Goal: Information Seeking & Learning: Understand process/instructions

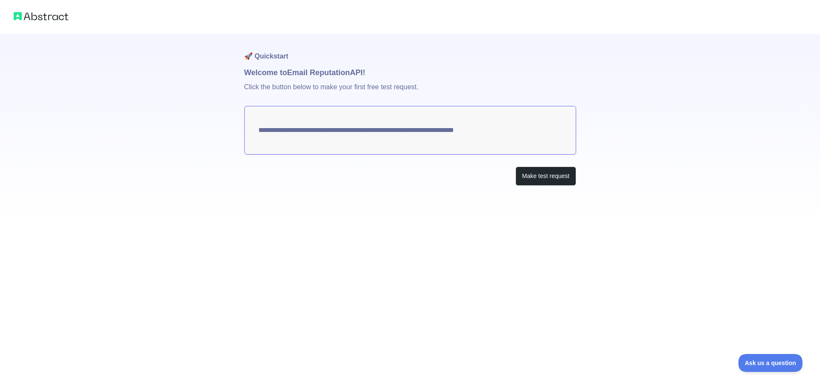
click at [641, 166] on div "**********" at bounding box center [410, 110] width 820 height 220
click at [387, 131] on textarea "**********" at bounding box center [410, 130] width 332 height 49
click at [552, 176] on button "Make test request" at bounding box center [545, 175] width 60 height 19
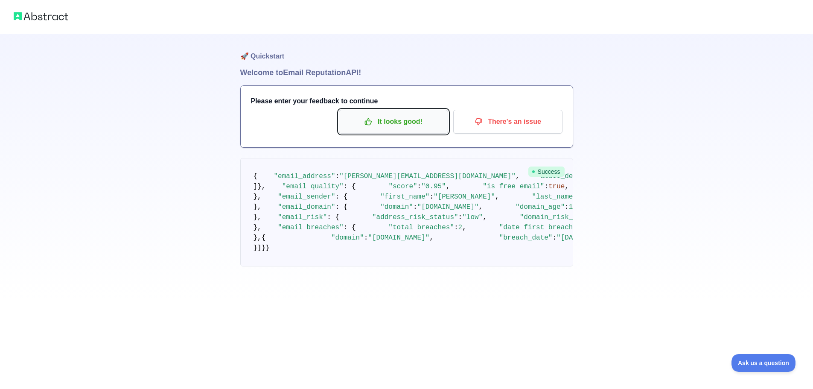
click at [397, 122] on p "It looks good!" at bounding box center [393, 121] width 96 height 15
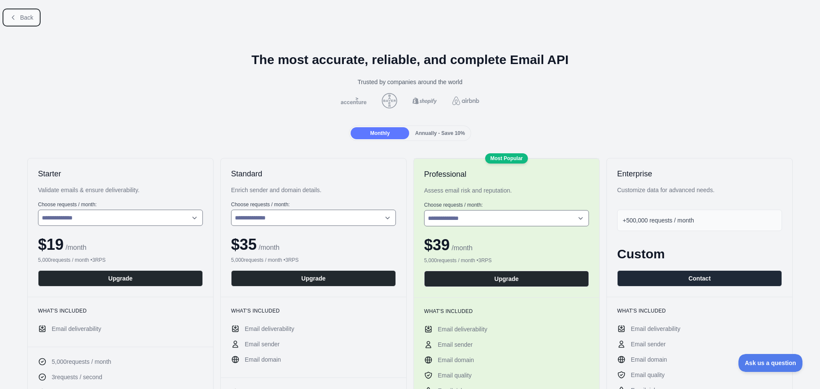
click at [30, 18] on span "Back" at bounding box center [26, 17] width 13 height 7
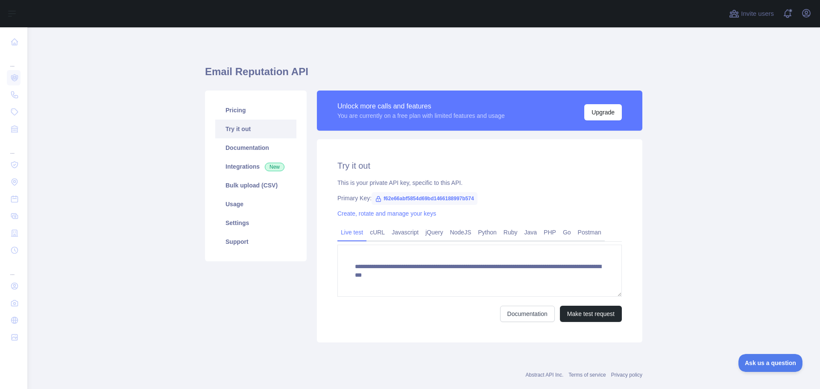
click at [390, 200] on span "f62e66abf5854d69bd1466188997b574" at bounding box center [424, 198] width 106 height 13
click at [379, 200] on span "f62e66abf5854d69bd1466188997b574" at bounding box center [424, 198] width 106 height 13
drag, startPoint x: 365, startPoint y: 117, endPoint x: 516, endPoint y: 119, distance: 151.5
click at [516, 119] on div "Unlock more calls and features You are currently on a free plan with limited fe…" at bounding box center [479, 111] width 284 height 20
click at [508, 163] on h2 "Try it out" at bounding box center [479, 166] width 284 height 12
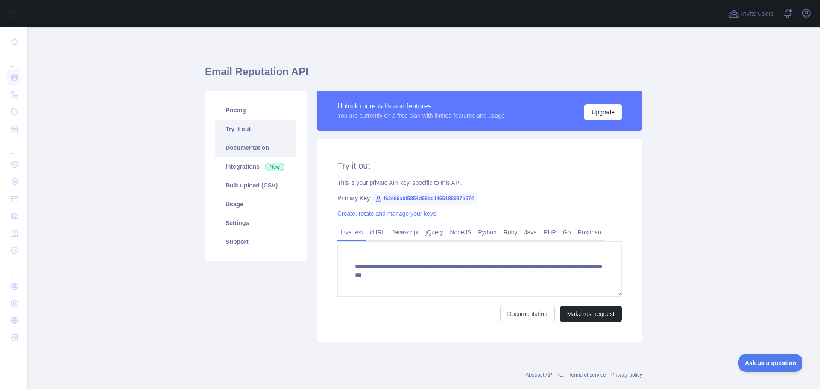
click at [266, 149] on link "Documentation" at bounding box center [255, 147] width 81 height 19
click at [258, 202] on link "Usage" at bounding box center [255, 204] width 81 height 19
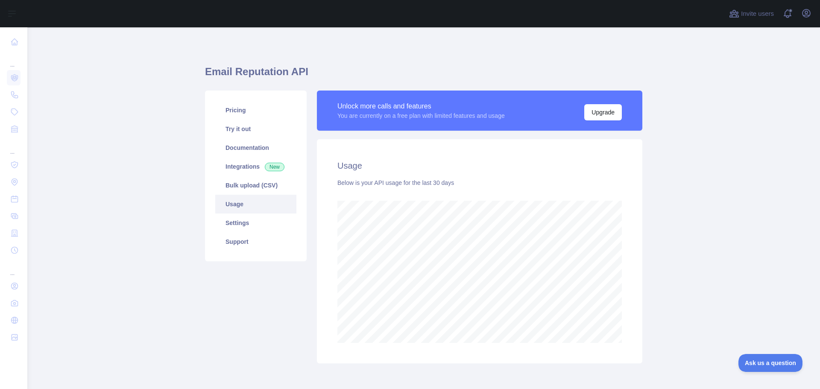
scroll to position [362, 786]
click at [259, 227] on link "Settings" at bounding box center [255, 222] width 81 height 19
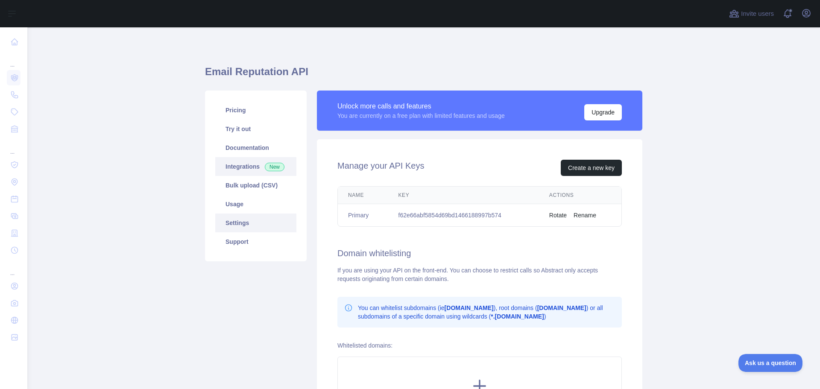
click at [247, 169] on link "Integrations New" at bounding box center [255, 166] width 81 height 19
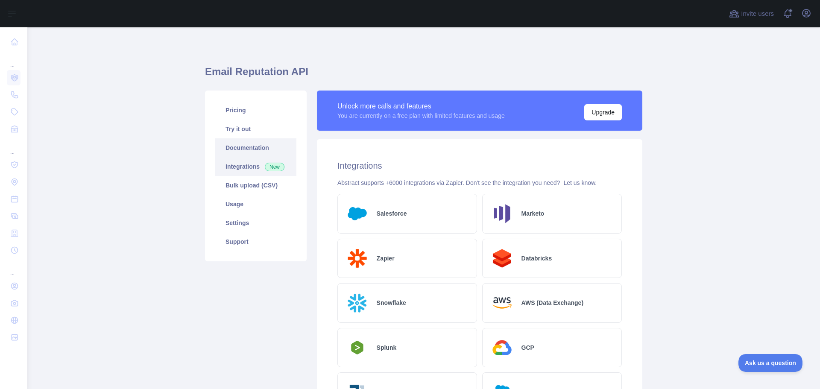
click at [247, 146] on link "Documentation" at bounding box center [255, 147] width 81 height 19
click at [263, 143] on link "Documentation" at bounding box center [255, 147] width 81 height 19
click at [261, 131] on link "Try it out" at bounding box center [255, 129] width 81 height 19
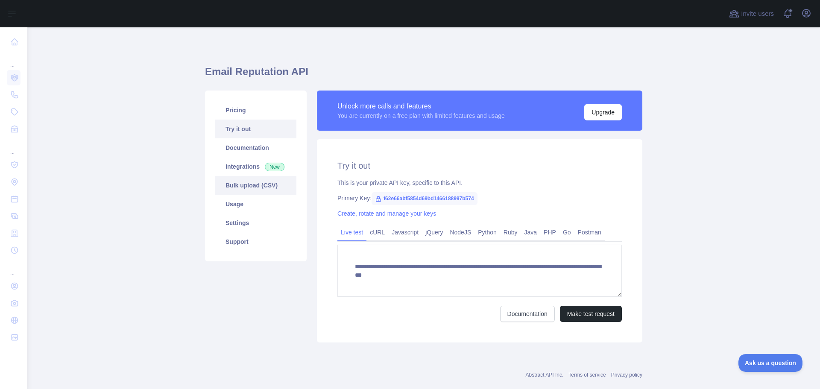
click at [254, 190] on link "Bulk upload (CSV)" at bounding box center [255, 185] width 81 height 19
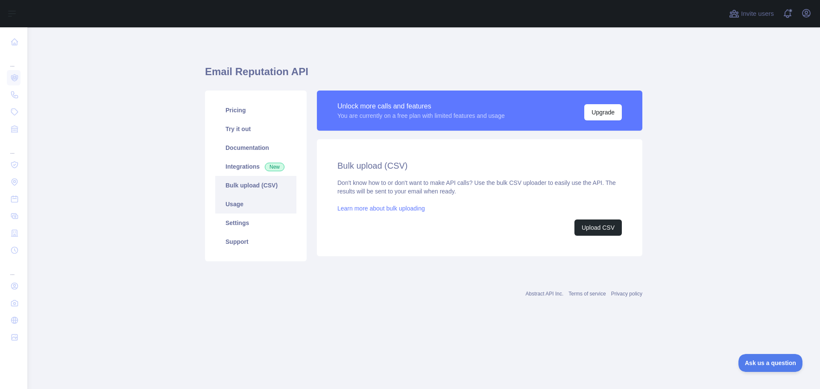
click at [249, 201] on link "Usage" at bounding box center [255, 204] width 81 height 19
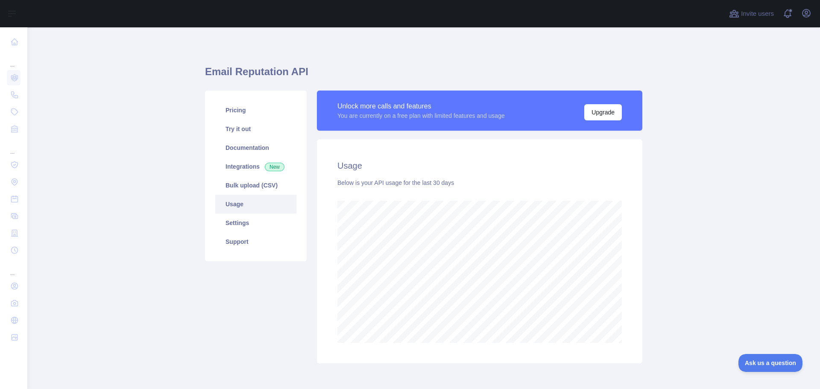
scroll to position [362, 786]
click at [242, 113] on link "Pricing" at bounding box center [255, 110] width 81 height 19
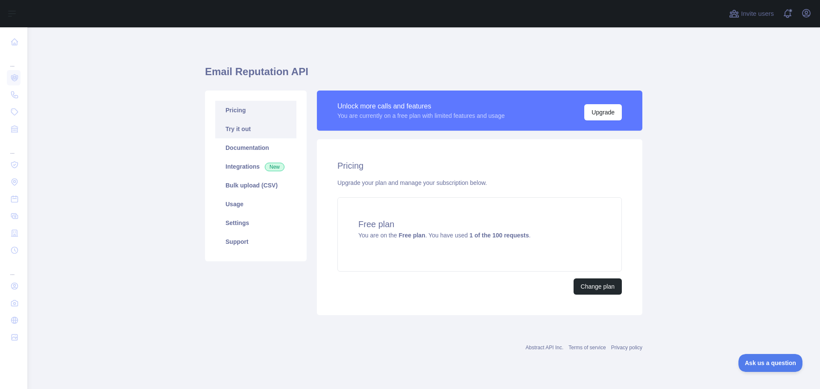
click at [257, 128] on link "Try it out" at bounding box center [255, 129] width 81 height 19
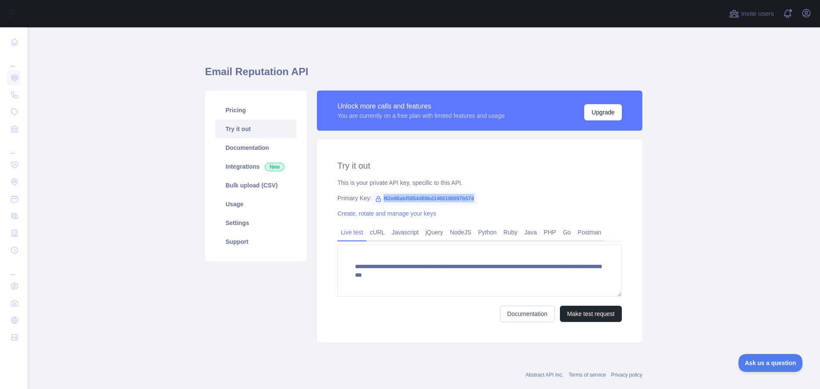
drag, startPoint x: 379, startPoint y: 198, endPoint x: 506, endPoint y: 199, distance: 127.6
click at [506, 199] on div "Primary Key: f62e66abf5854d69bd1466188997b574" at bounding box center [479, 198] width 284 height 9
copy span "f62e66abf5854d69bd1466188997b574"
click at [424, 216] on link "Create, rotate and manage your keys" at bounding box center [386, 213] width 99 height 7
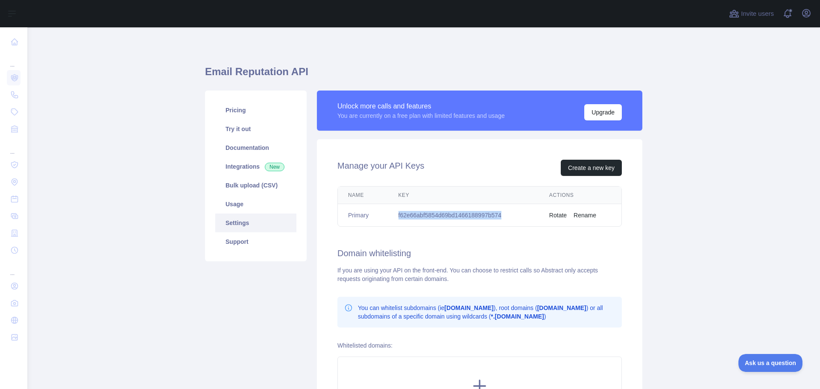
drag, startPoint x: 394, startPoint y: 217, endPoint x: 521, endPoint y: 219, distance: 127.2
click at [521, 219] on td "f62e66abf5854d69bd1466188997b574" at bounding box center [463, 215] width 151 height 23
copy td "f62e66abf5854d69bd1466188997b574"
click at [485, 218] on td "f62e66abf5854d69bd1466188997b574" at bounding box center [463, 215] width 151 height 23
drag, startPoint x: 501, startPoint y: 216, endPoint x: 390, endPoint y: 215, distance: 110.6
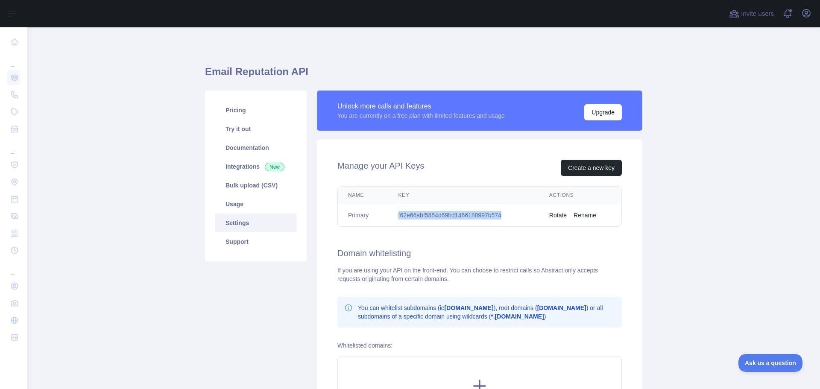
click at [390, 215] on td "f62e66abf5854d69bd1466188997b574" at bounding box center [463, 215] width 151 height 23
copy td "f62e66abf5854d69bd1466188997b574"
click at [634, 193] on div "Manage your API Keys Create a new key Name Key Actions Primary f62e66abf5854d69…" at bounding box center [479, 291] width 325 height 305
drag, startPoint x: 393, startPoint y: 216, endPoint x: 528, endPoint y: 217, distance: 134.5
click at [528, 217] on td "f62e66abf5854d69bd1466188997b574" at bounding box center [463, 215] width 151 height 23
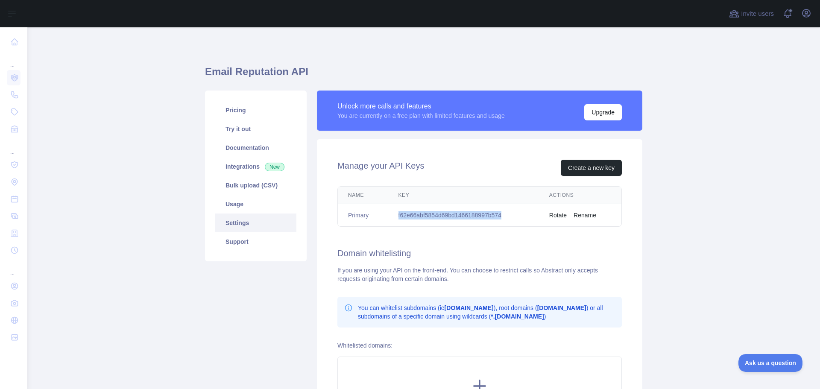
copy td "f62e66abf5854d69bd1466188997b574"
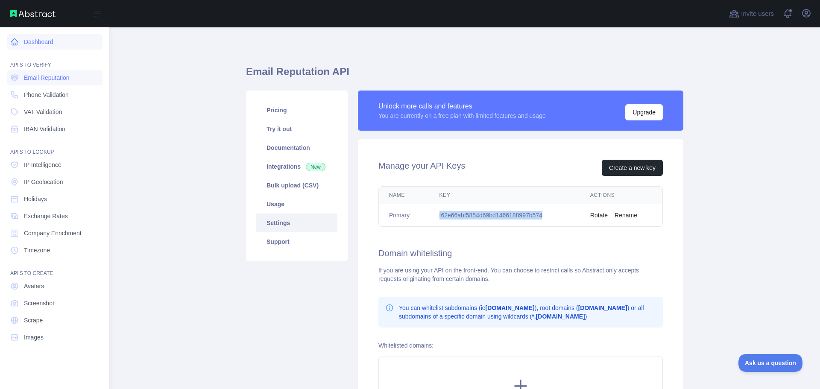
click at [61, 47] on link "Dashboard" at bounding box center [55, 41] width 96 height 15
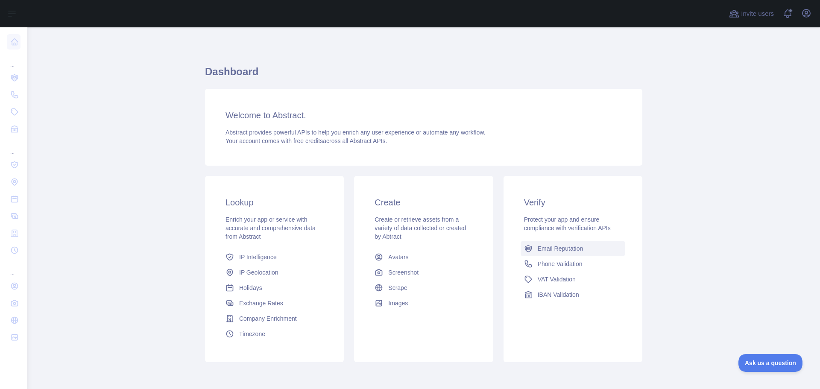
click at [568, 250] on span "Email Reputation" at bounding box center [560, 248] width 46 height 9
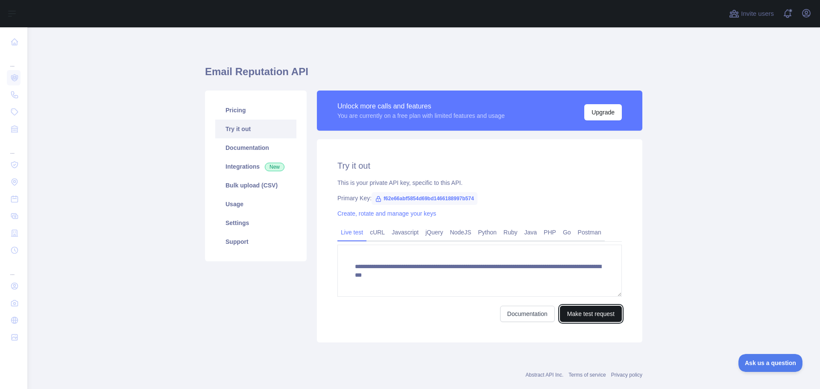
click at [584, 319] on button "Make test request" at bounding box center [591, 314] width 62 height 16
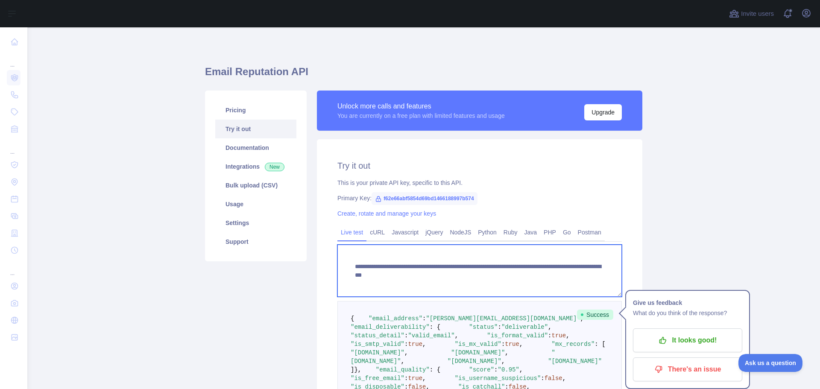
drag, startPoint x: 347, startPoint y: 268, endPoint x: 643, endPoint y: 283, distance: 295.8
click at [643, 283] on div "**********" at bounding box center [480, 358] width 336 height 537
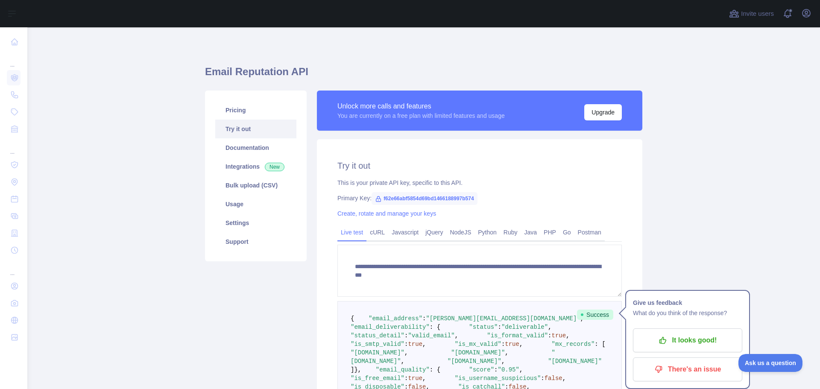
click at [377, 201] on span "f62e66abf5854d69bd1466188997b574" at bounding box center [424, 198] width 106 height 13
drag, startPoint x: 379, startPoint y: 199, endPoint x: 537, endPoint y: 200, distance: 157.9
click at [537, 200] on div "Primary Key: f62e66abf5854d69bd1466188997b574" at bounding box center [479, 198] width 284 height 9
copy span "f62e66abf5854d69bd1466188997b574"
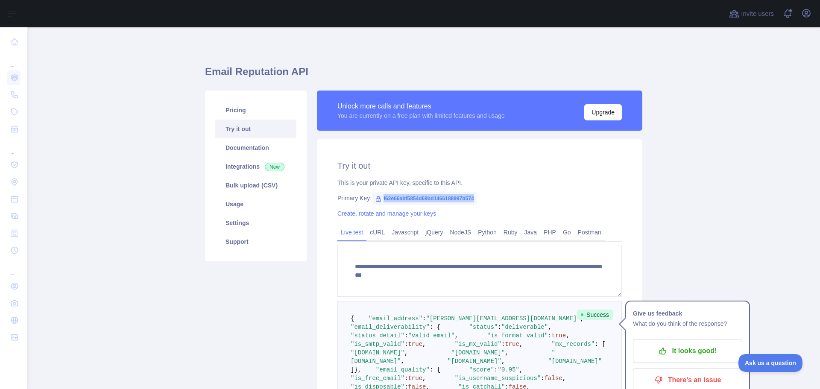
scroll to position [43, 0]
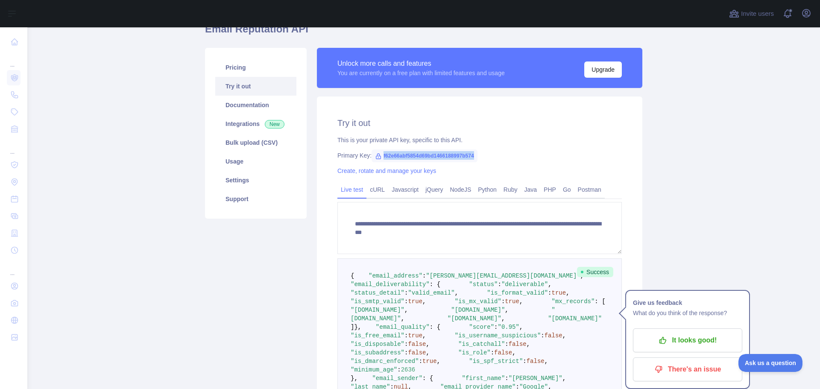
drag, startPoint x: 565, startPoint y: 210, endPoint x: 683, endPoint y: 210, distance: 117.4
click at [683, 210] on body "**********" at bounding box center [410, 194] width 820 height 389
drag, startPoint x: 534, startPoint y: 208, endPoint x: 695, endPoint y: 225, distance: 161.7
click at [695, 225] on body "**********" at bounding box center [410, 194] width 820 height 389
click at [681, 231] on main "**********" at bounding box center [423, 208] width 792 height 362
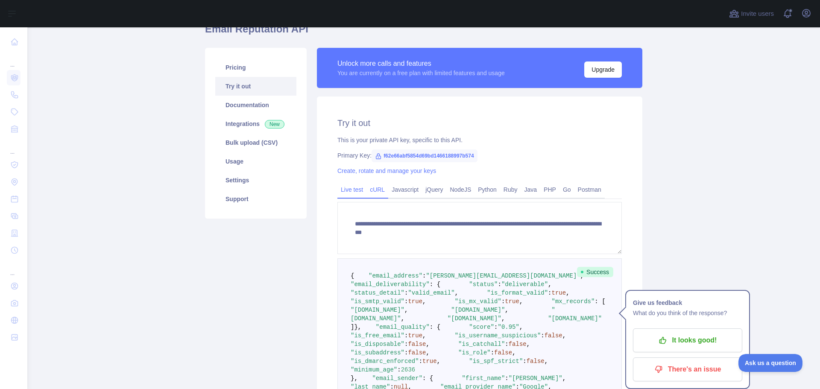
click at [375, 190] on link "cURL" at bounding box center [377, 190] width 22 height 14
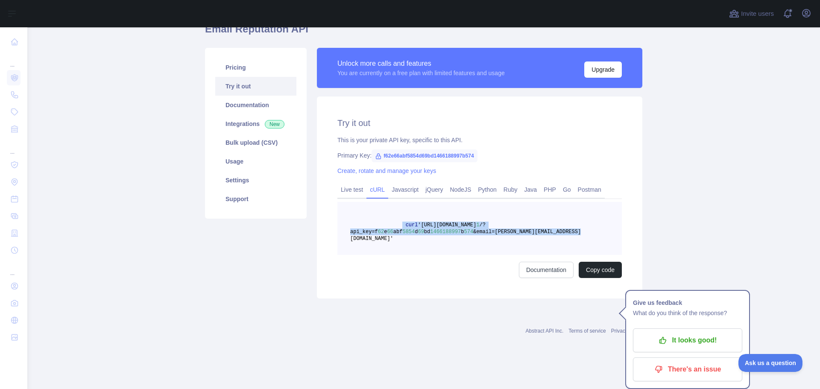
drag, startPoint x: 477, startPoint y: 225, endPoint x: 585, endPoint y: 239, distance: 108.8
click at [585, 239] on pre "curl 'https://emailreputation.abstractapi.com/v 1 /?api_key=f 62 e 66 abf 5854 …" at bounding box center [479, 228] width 284 height 53
copy span "curl 'https://emailreputation.abstractapi.com/v 1 /?api_key=f 62 e 66 abf 5854 …"
click at [394, 207] on pre "curl 'https://emailreputation.abstractapi.com/v 1 /?api_key=f 62 e 66 abf 5854 …" at bounding box center [479, 228] width 284 height 53
click at [402, 190] on link "Javascript" at bounding box center [405, 190] width 34 height 14
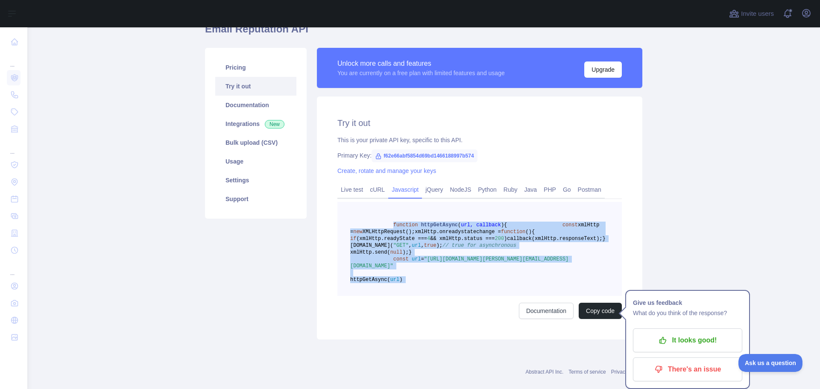
drag, startPoint x: 385, startPoint y: 224, endPoint x: 493, endPoint y: 330, distance: 150.9
click at [493, 319] on div "function httpGetAsync ( url, callback ) { const xmlHttp = new XMLHttpRequest();…" at bounding box center [479, 260] width 284 height 117
copy code "function httpGetAsync ( url, callback ) { const xmlHttp = new XMLHttpRequest();…"
click at [372, 191] on link "cURL" at bounding box center [377, 190] width 22 height 14
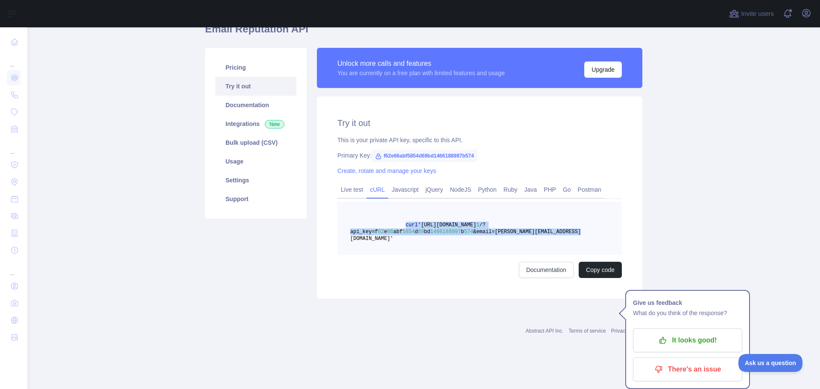
drag, startPoint x: 398, startPoint y: 225, endPoint x: 629, endPoint y: 243, distance: 231.6
click at [629, 243] on div "Try it out This is your private API key, specific to this API. Primary Key: f62…" at bounding box center [479, 197] width 325 height 202
copy span "curl 'https://emailreputation.abstractapi.com/v 1 /?api_key=f 62 e 66 abf 5854 …"
click at [256, 158] on link "Usage" at bounding box center [255, 161] width 81 height 19
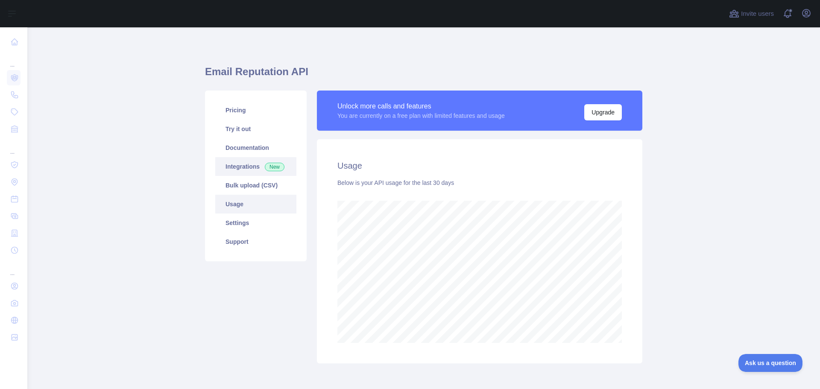
scroll to position [362, 786]
